Goal: Task Accomplishment & Management: Use online tool/utility

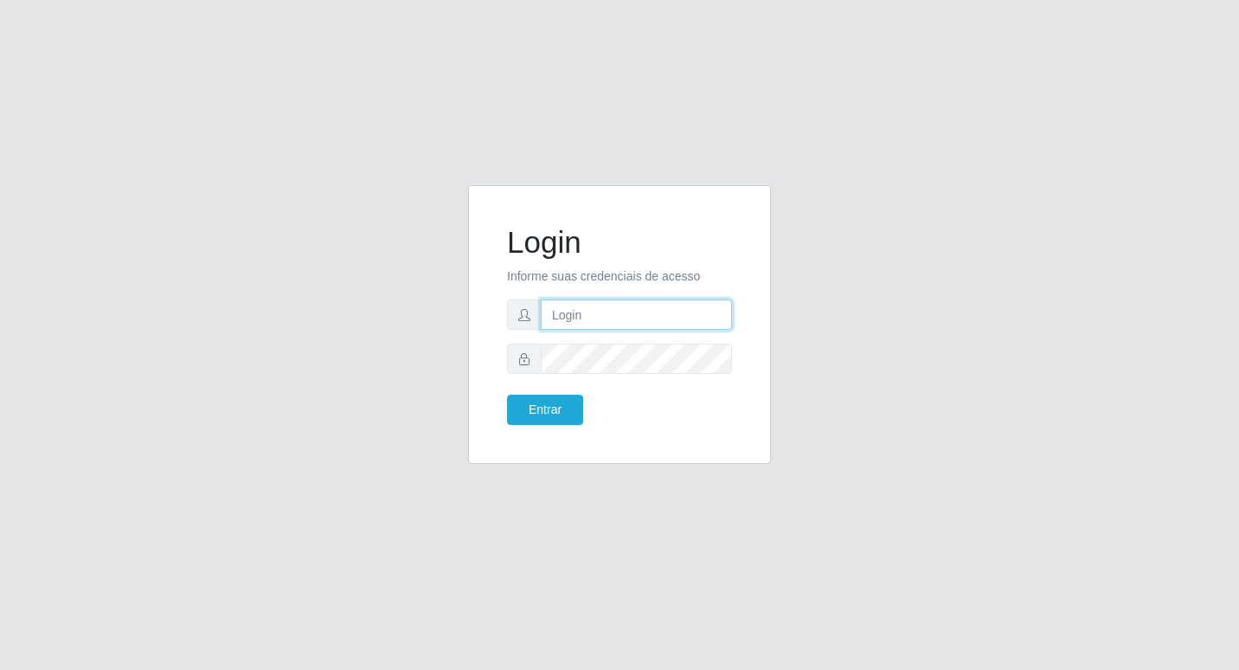
click at [593, 318] on input "text" at bounding box center [636, 314] width 191 height 30
type input "fabianabemais@b6"
click at [551, 404] on button "Entrar" at bounding box center [545, 410] width 76 height 30
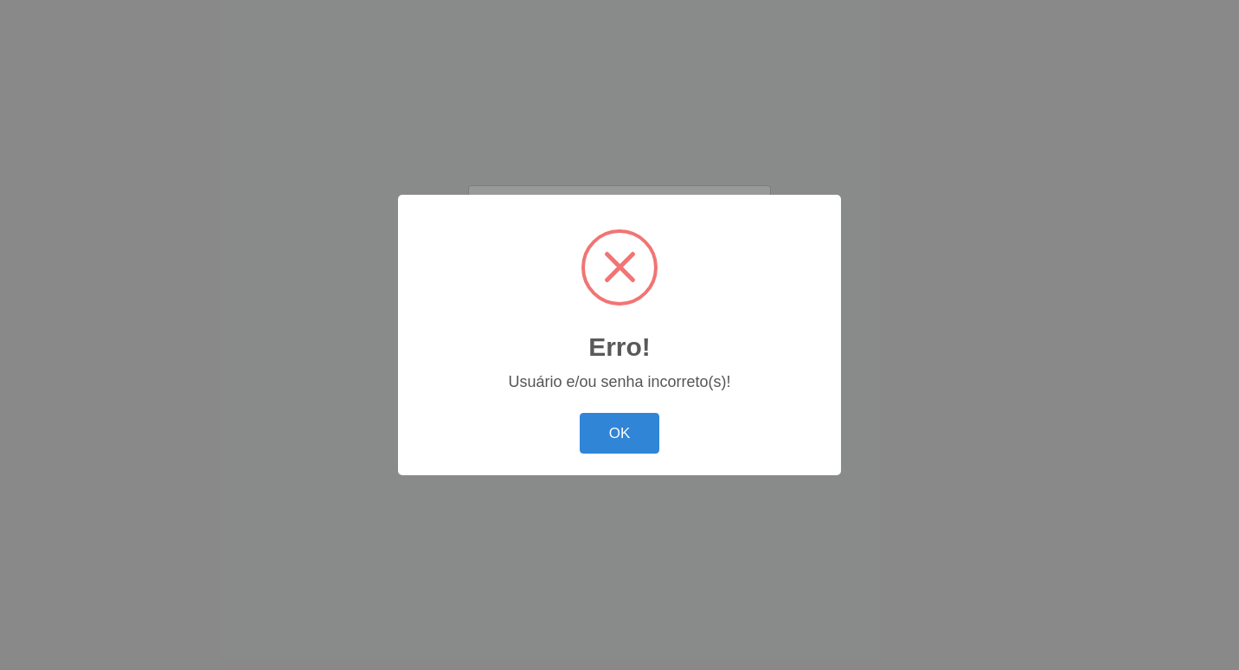
click at [555, 405] on div "Erro! × Usuário e/ou senha incorreto(s)! OK Cancel" at bounding box center [619, 335] width 443 height 280
click at [617, 441] on button "OK" at bounding box center [620, 433] width 80 height 41
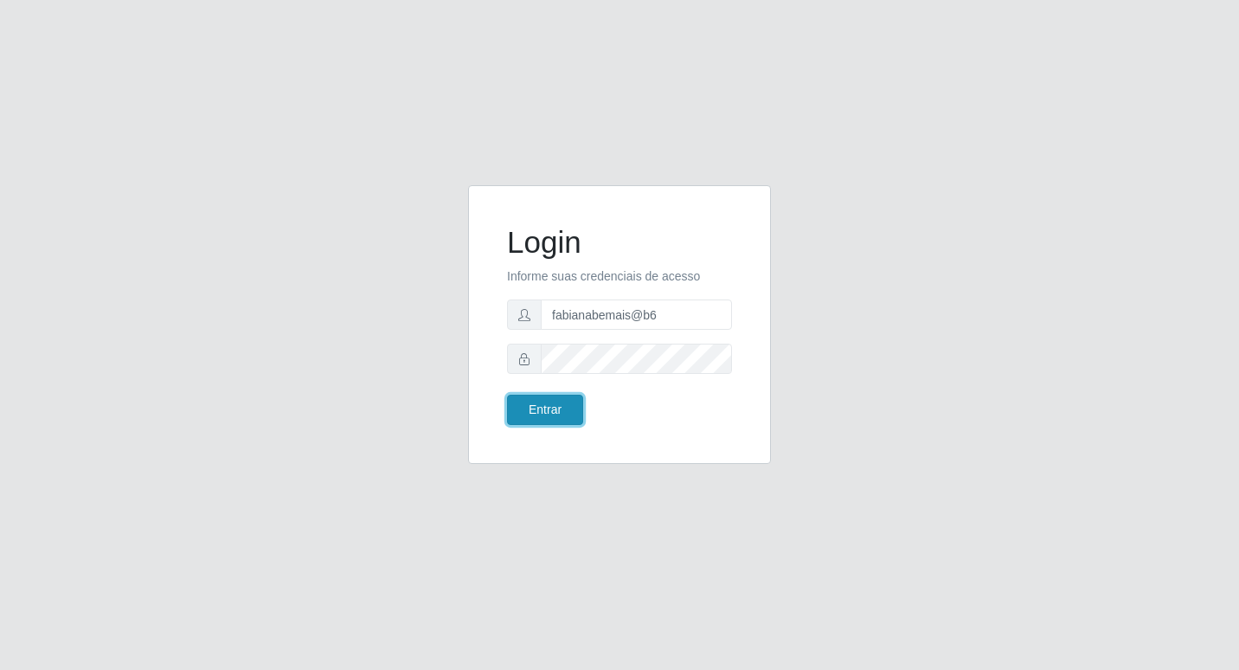
click at [560, 401] on button "Entrar" at bounding box center [545, 410] width 76 height 30
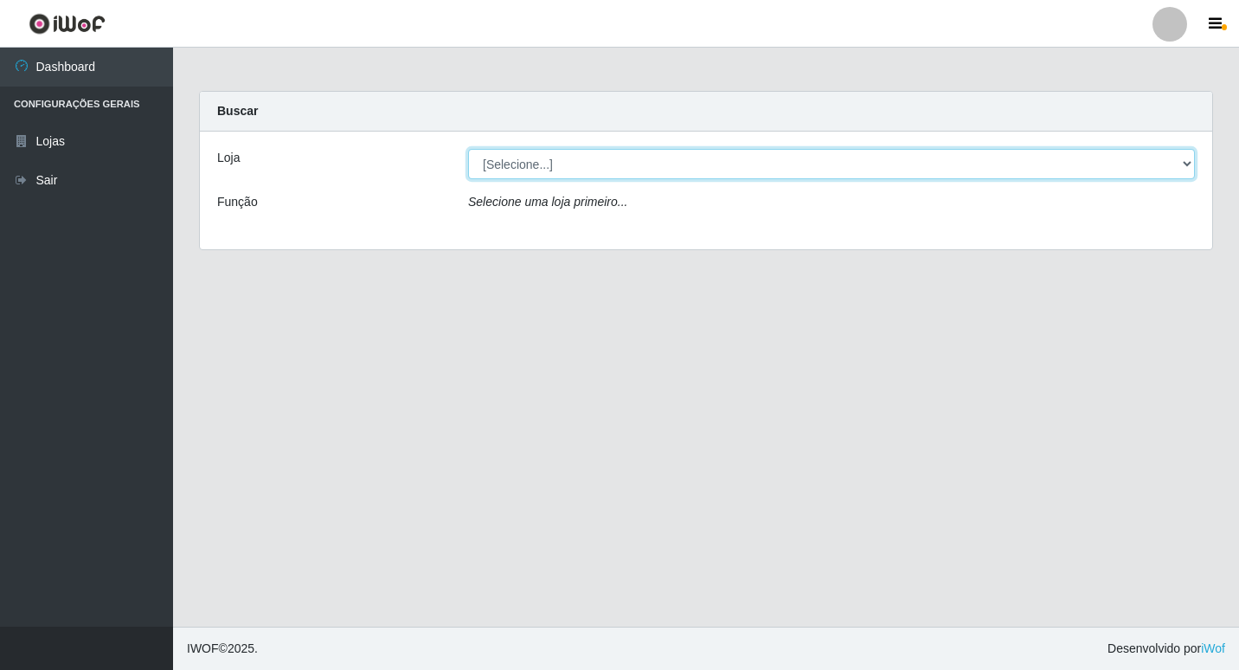
click at [1186, 173] on select "[Selecione...] Bemais Supermercados - B6 Colibris" at bounding box center [831, 164] width 727 height 30
select select "406"
click at [468, 149] on select "[Selecione...] Bemais Supermercados - B6 Colibris" at bounding box center [831, 164] width 727 height 30
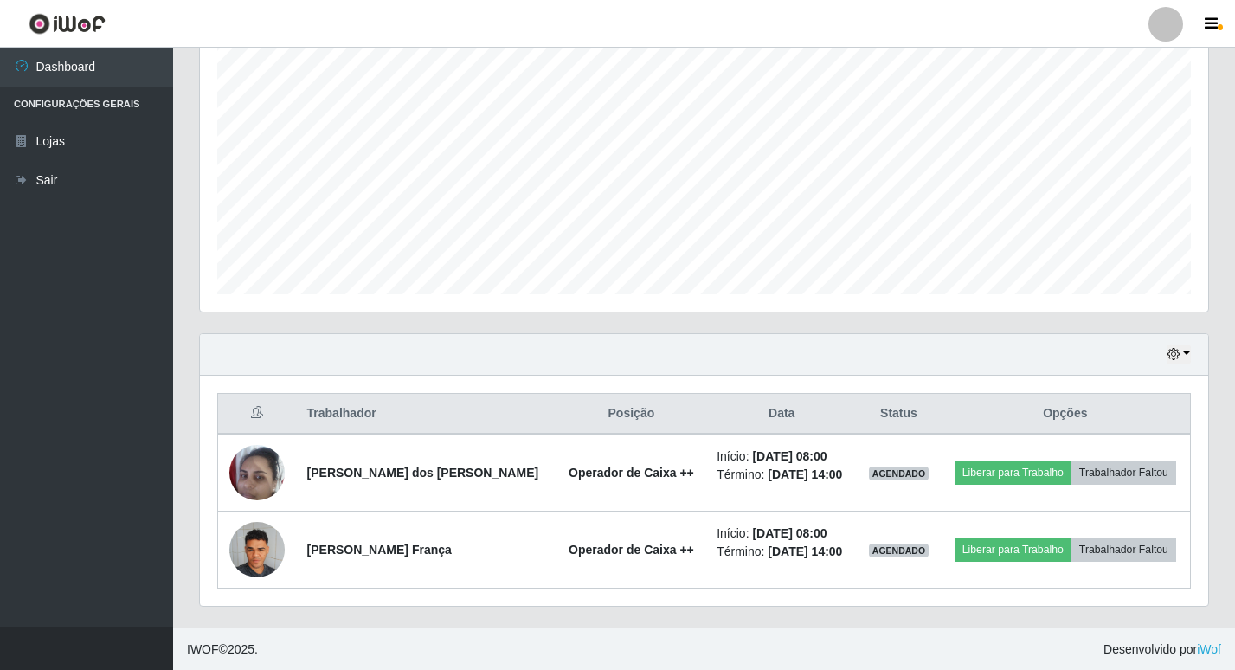
scroll to position [325, 0]
